Goal: Check status: Check status

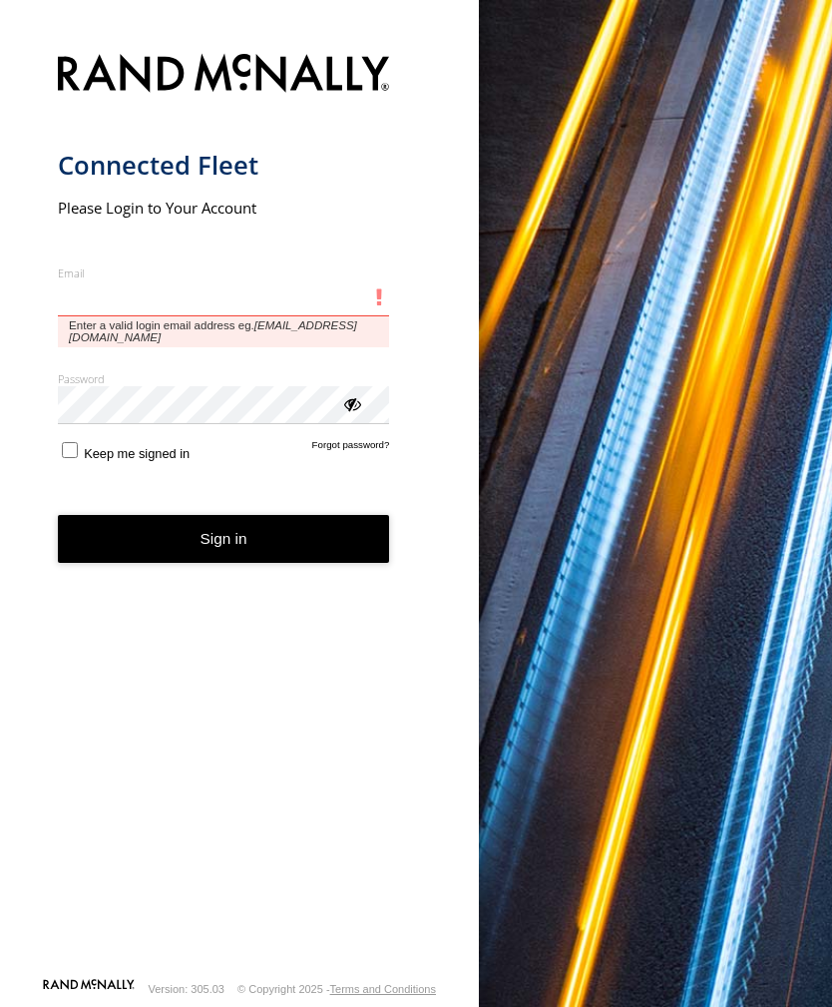
type input "**********"
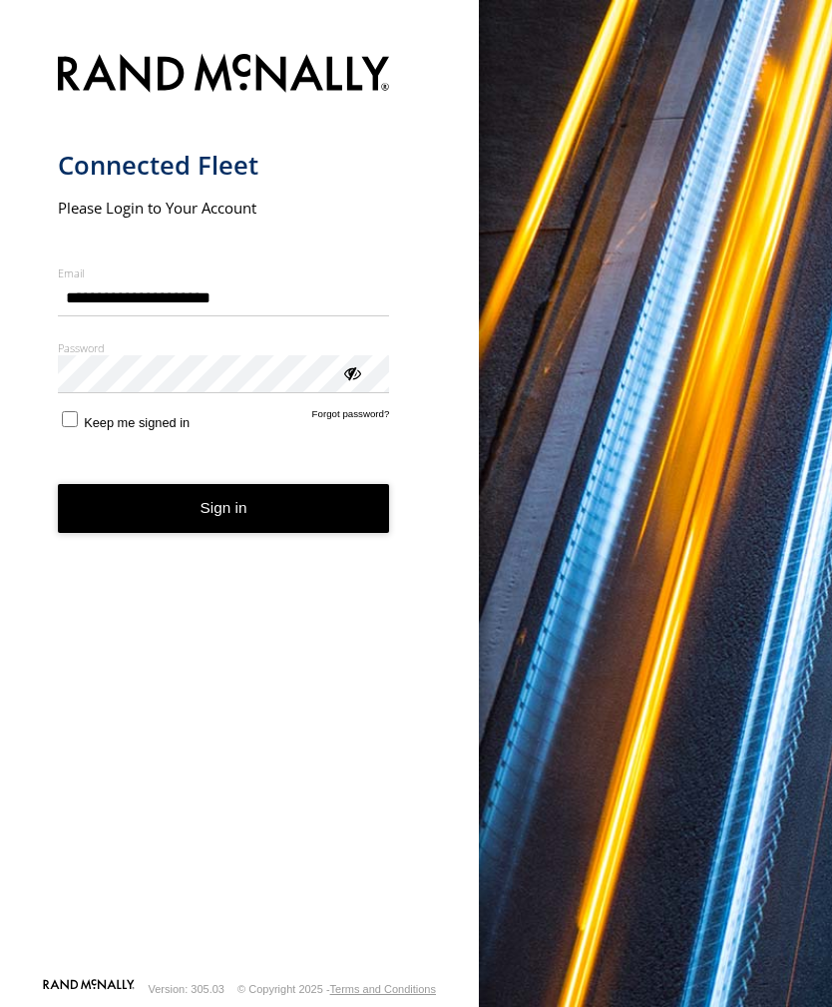
click at [223, 516] on button "Sign in" at bounding box center [224, 508] width 332 height 49
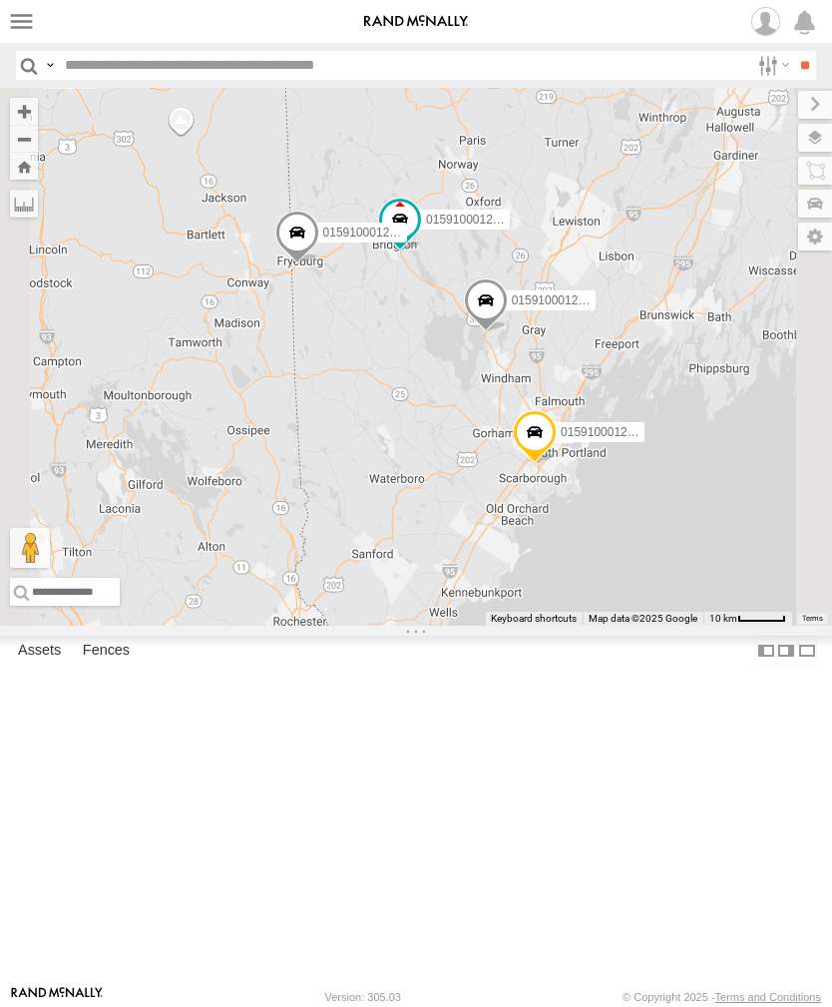
click at [21, 21] on label at bounding box center [21, 21] width 29 height 29
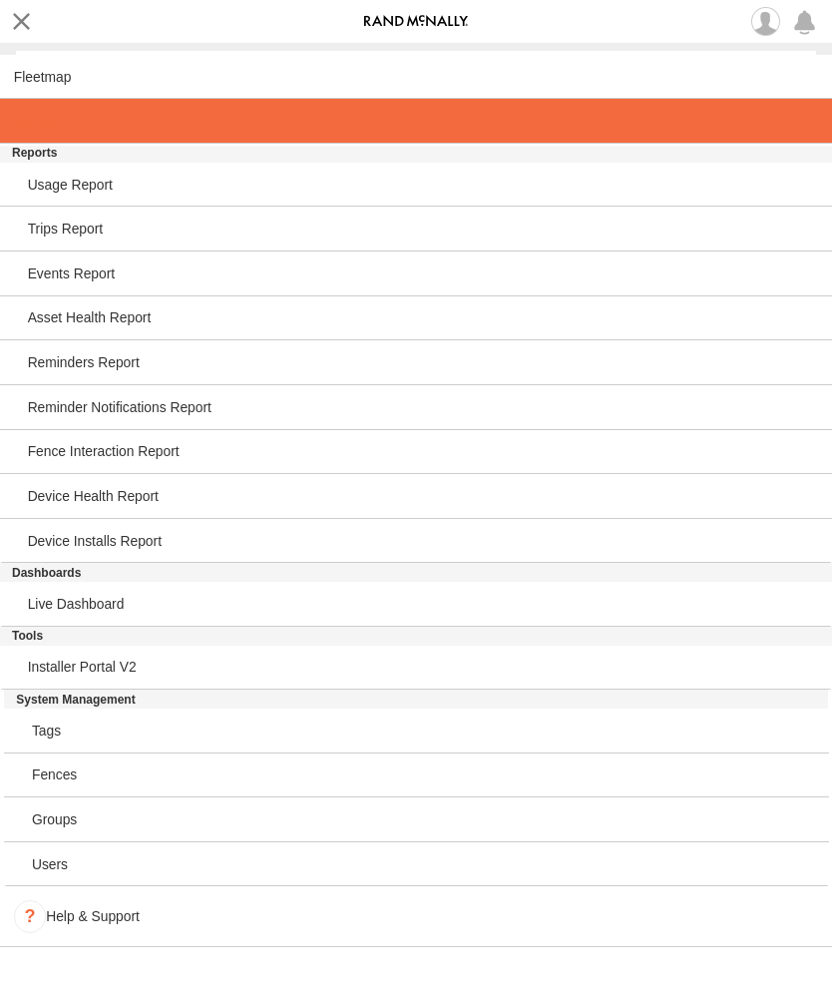
click at [48, 124] on span at bounding box center [34, 121] width 41 height 16
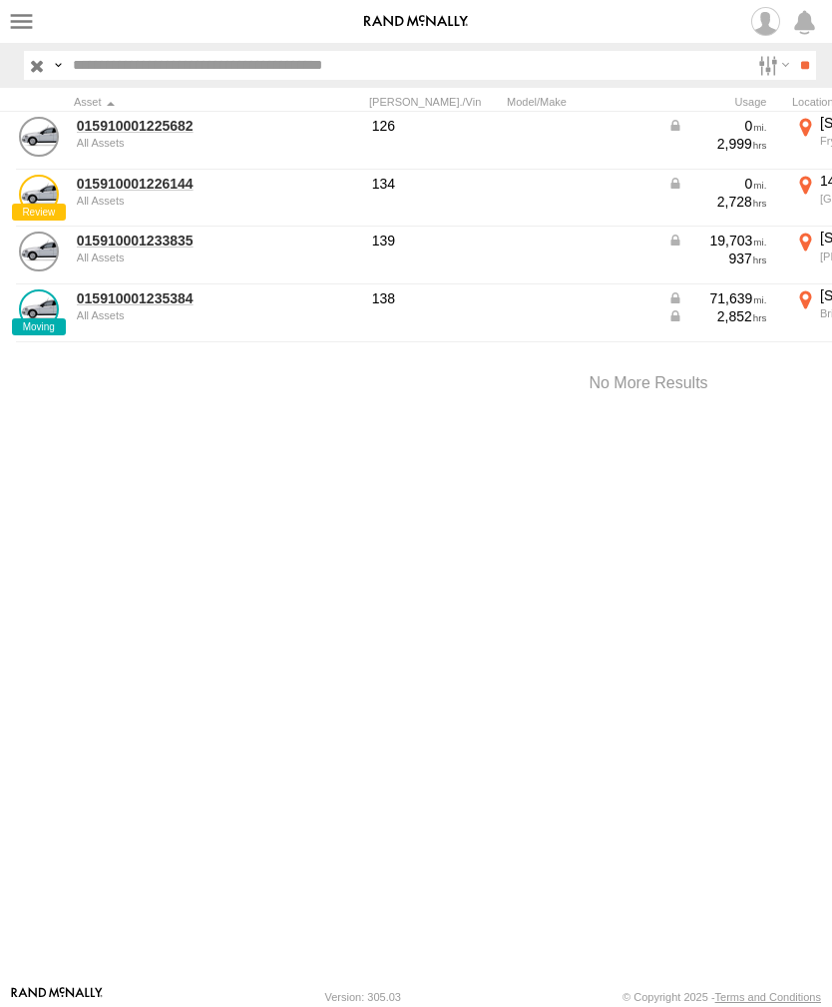
click at [128, 245] on link "015910001233835" at bounding box center [174, 240] width 194 height 18
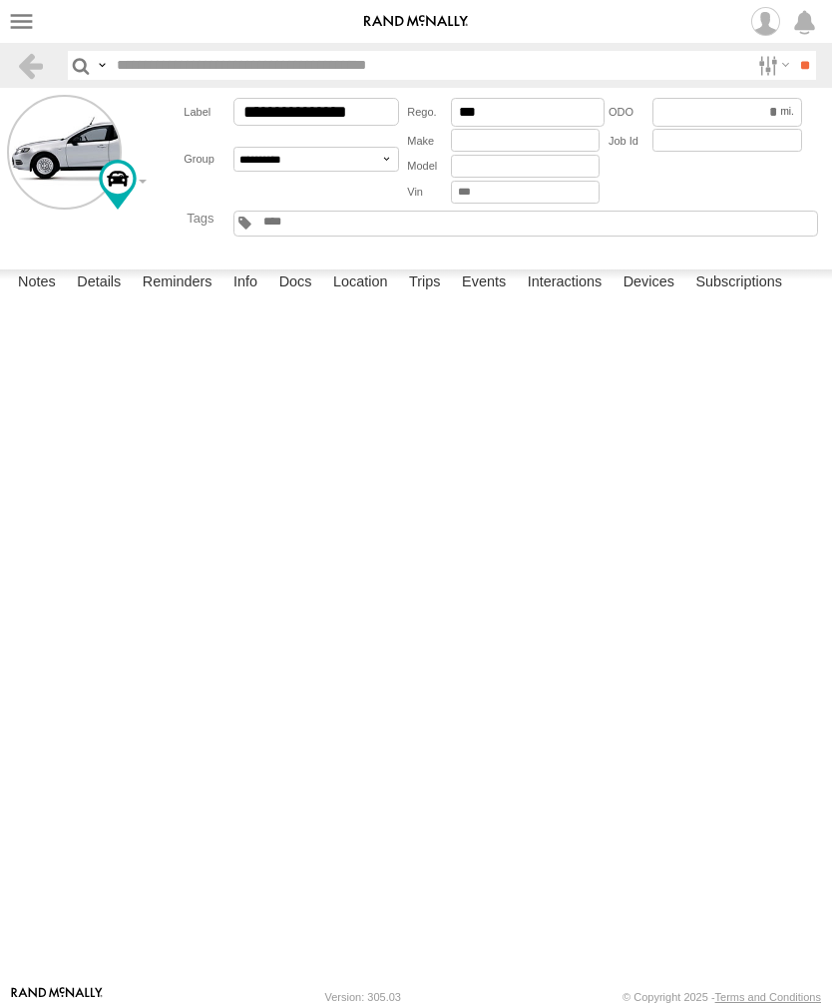
click at [492, 297] on label "Events" at bounding box center [484, 283] width 64 height 28
click at [13, 29] on label at bounding box center [21, 21] width 29 height 29
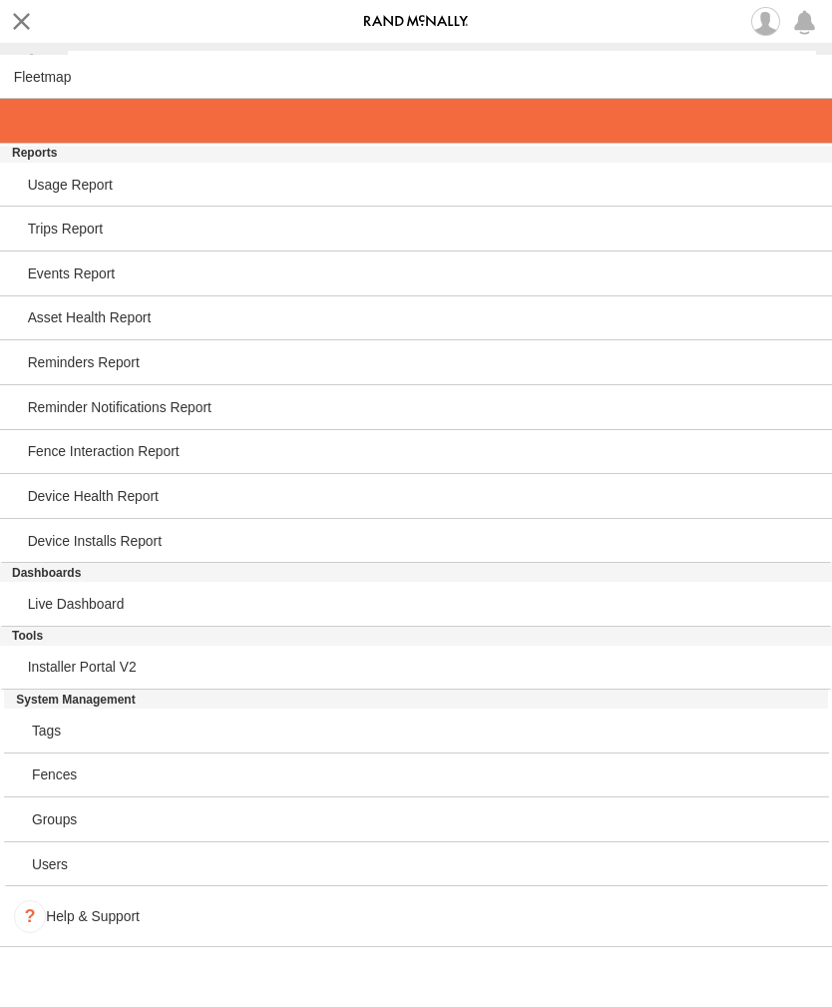
click at [23, 120] on span at bounding box center [34, 121] width 41 height 16
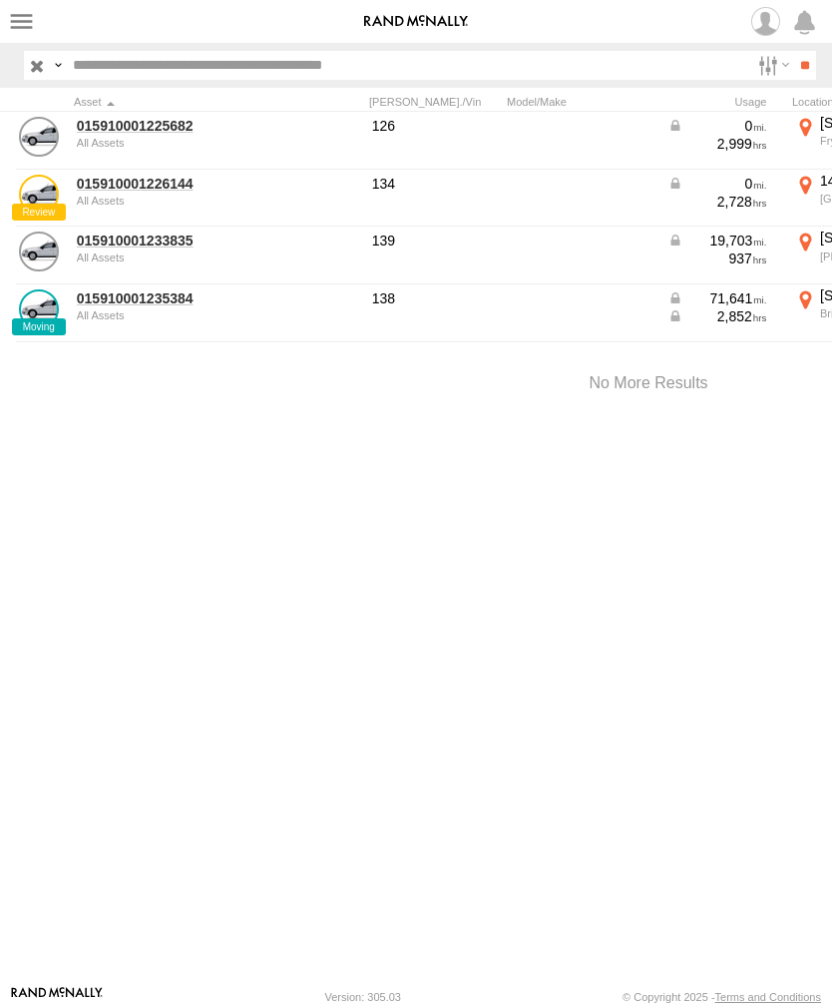
click at [128, 134] on link "015910001225682" at bounding box center [174, 126] width 194 height 18
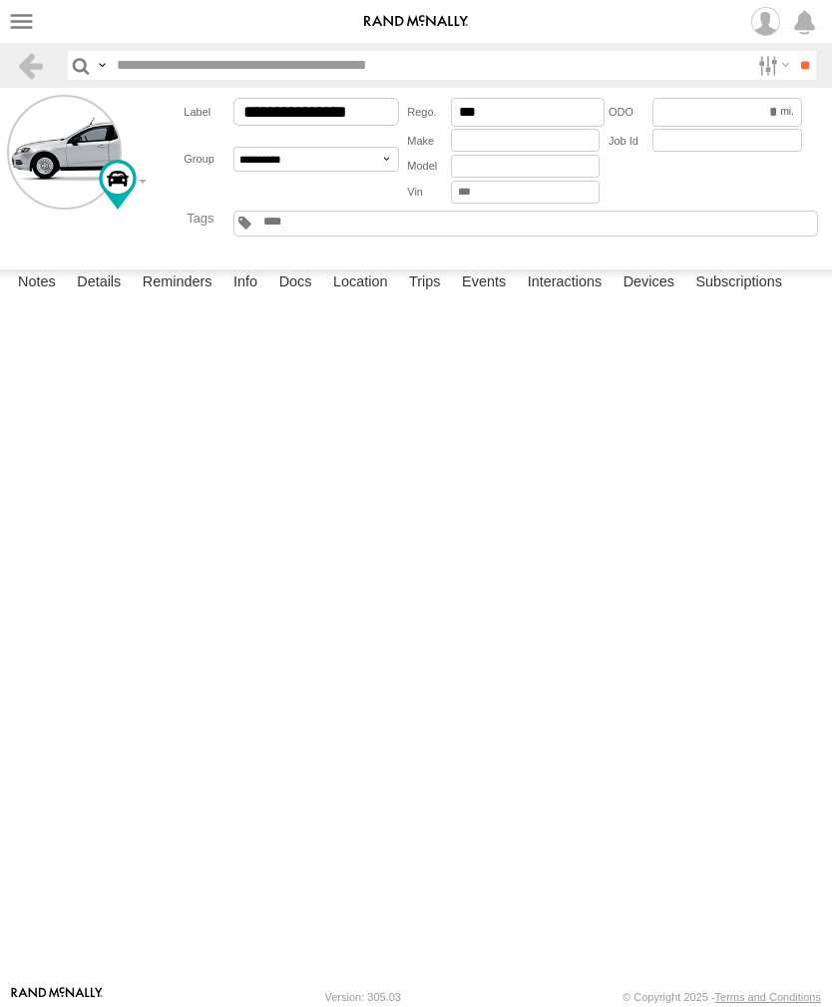
click at [497, 297] on label "Events" at bounding box center [484, 283] width 64 height 28
click at [193, 297] on label "Reminders" at bounding box center [178, 283] width 90 height 28
click at [503, 297] on label "Events" at bounding box center [484, 283] width 64 height 28
click at [10, 25] on label at bounding box center [21, 21] width 29 height 29
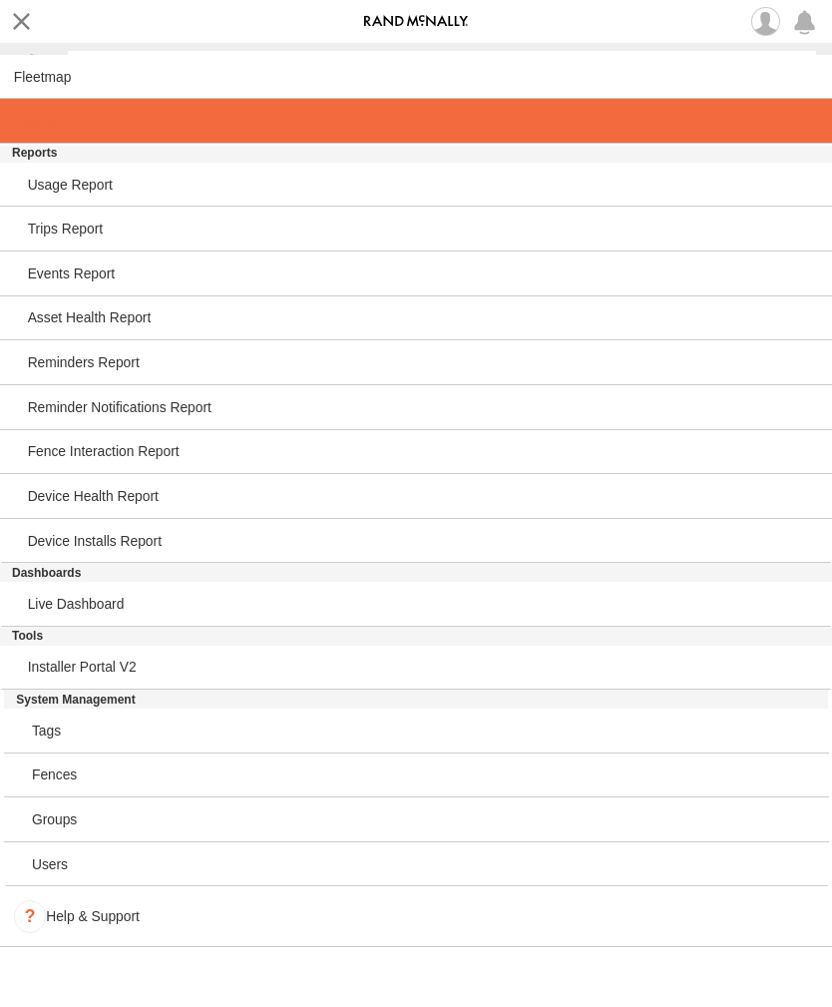
click at [30, 134] on link at bounding box center [416, 121] width 832 height 45
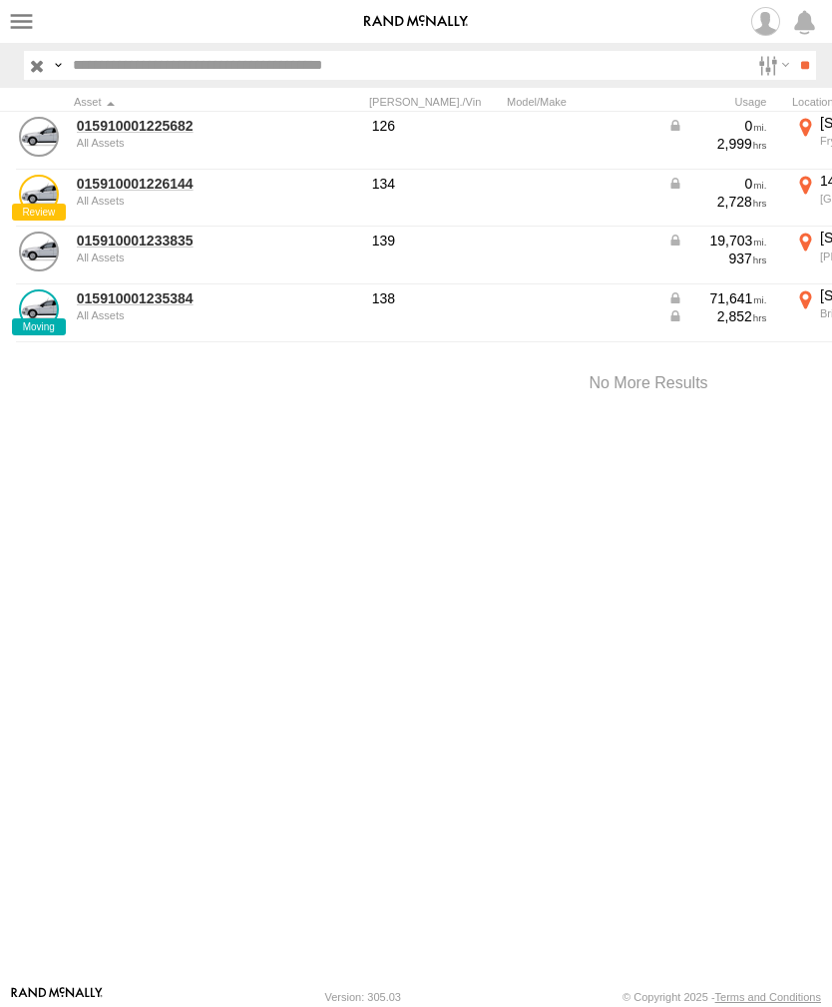
click at [123, 305] on link "015910001235384" at bounding box center [174, 298] width 194 height 18
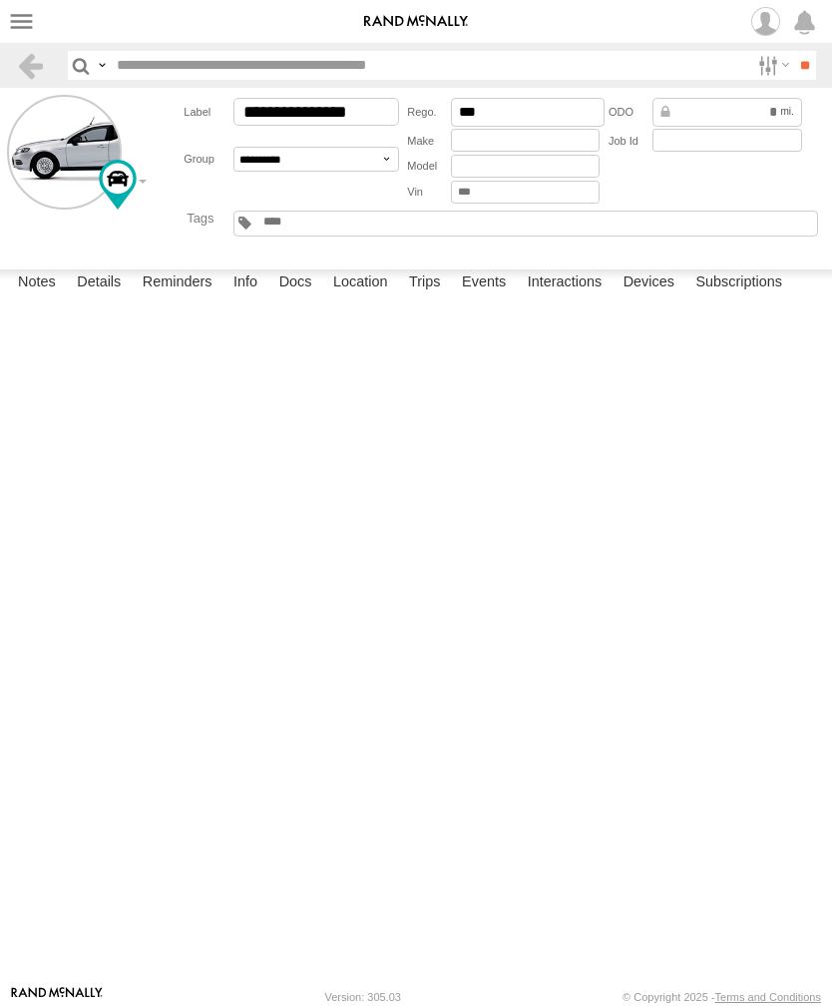
click at [652, 297] on label "Devices" at bounding box center [649, 283] width 71 height 28
click at [496, 297] on label "Events" at bounding box center [484, 283] width 64 height 28
click at [23, 23] on label at bounding box center [21, 21] width 29 height 29
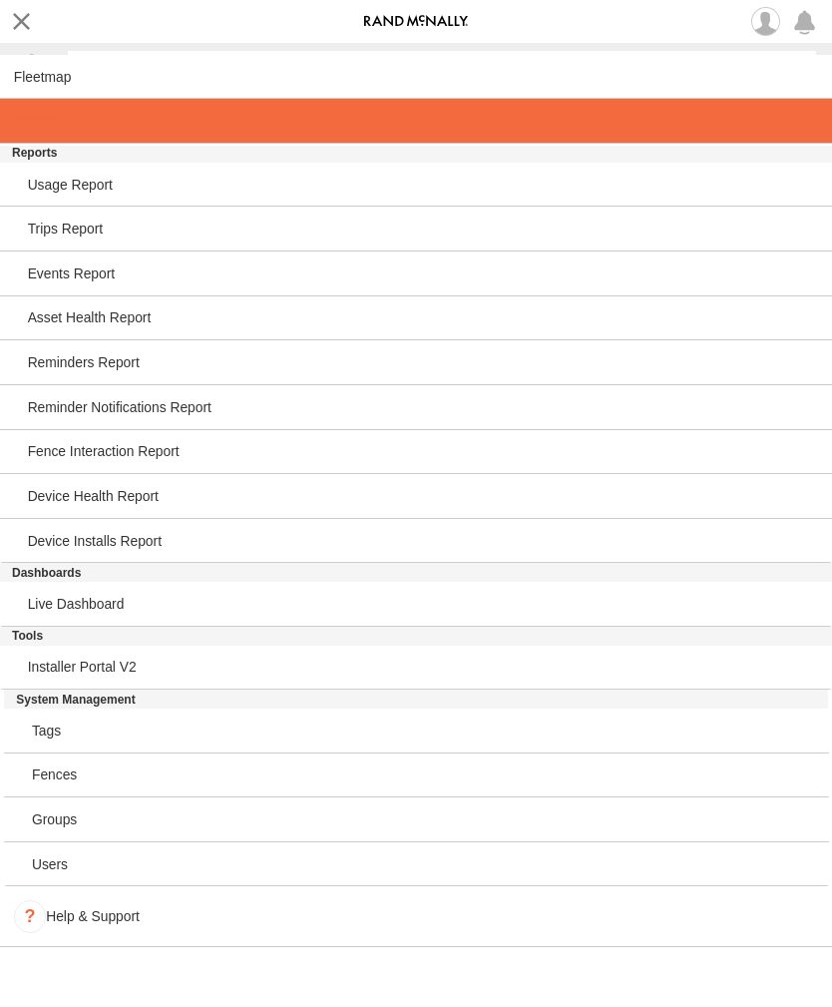
click at [29, 136] on link at bounding box center [416, 121] width 832 height 45
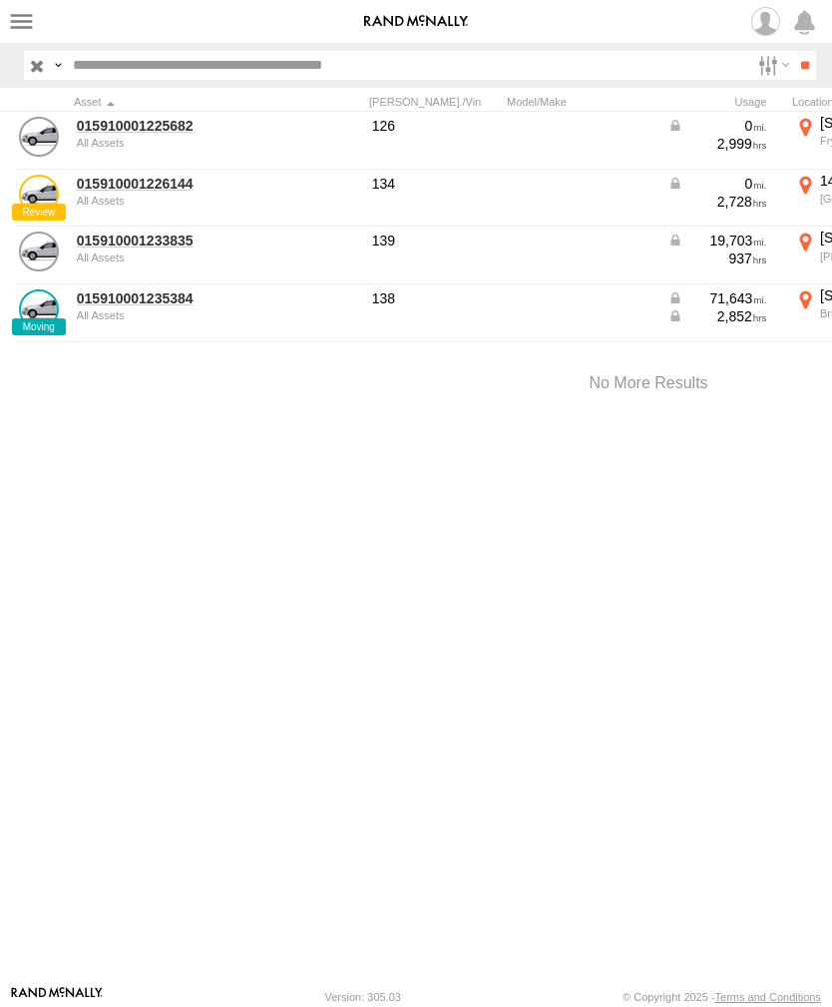
click at [130, 247] on link "015910001233835" at bounding box center [174, 240] width 194 height 18
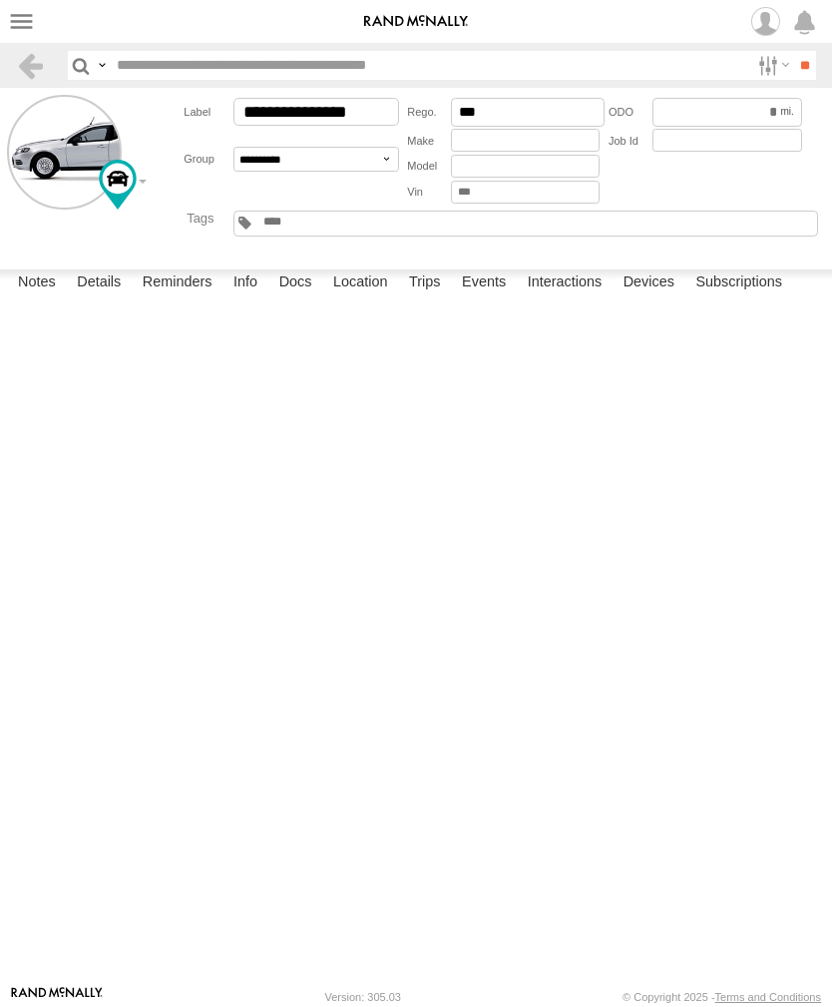
click at [498, 297] on label "Events" at bounding box center [484, 283] width 64 height 28
